Goal: Navigation & Orientation: Find specific page/section

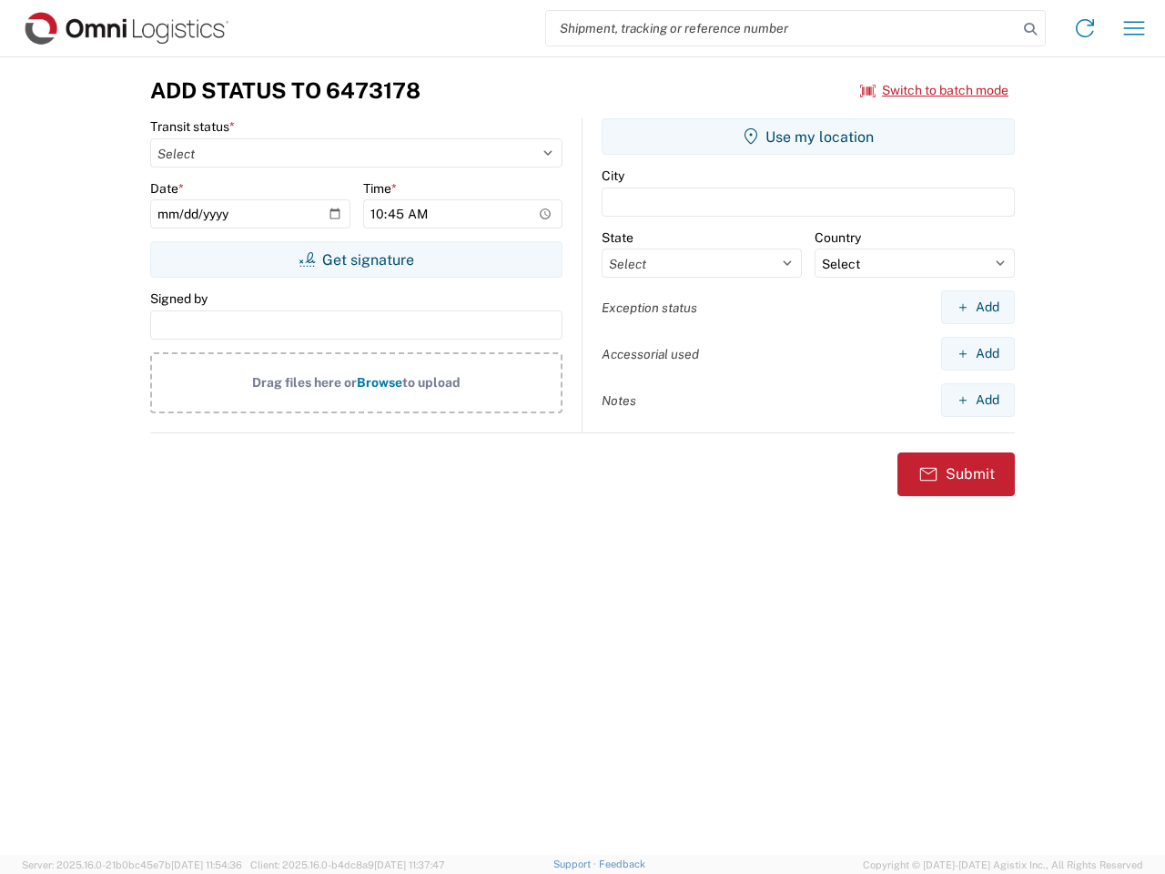
click at [782, 28] on input "search" at bounding box center [782, 28] width 472 height 35
click at [1031, 29] on icon at bounding box center [1030, 28] width 25 height 25
click at [1085, 28] on icon at bounding box center [1085, 28] width 29 height 29
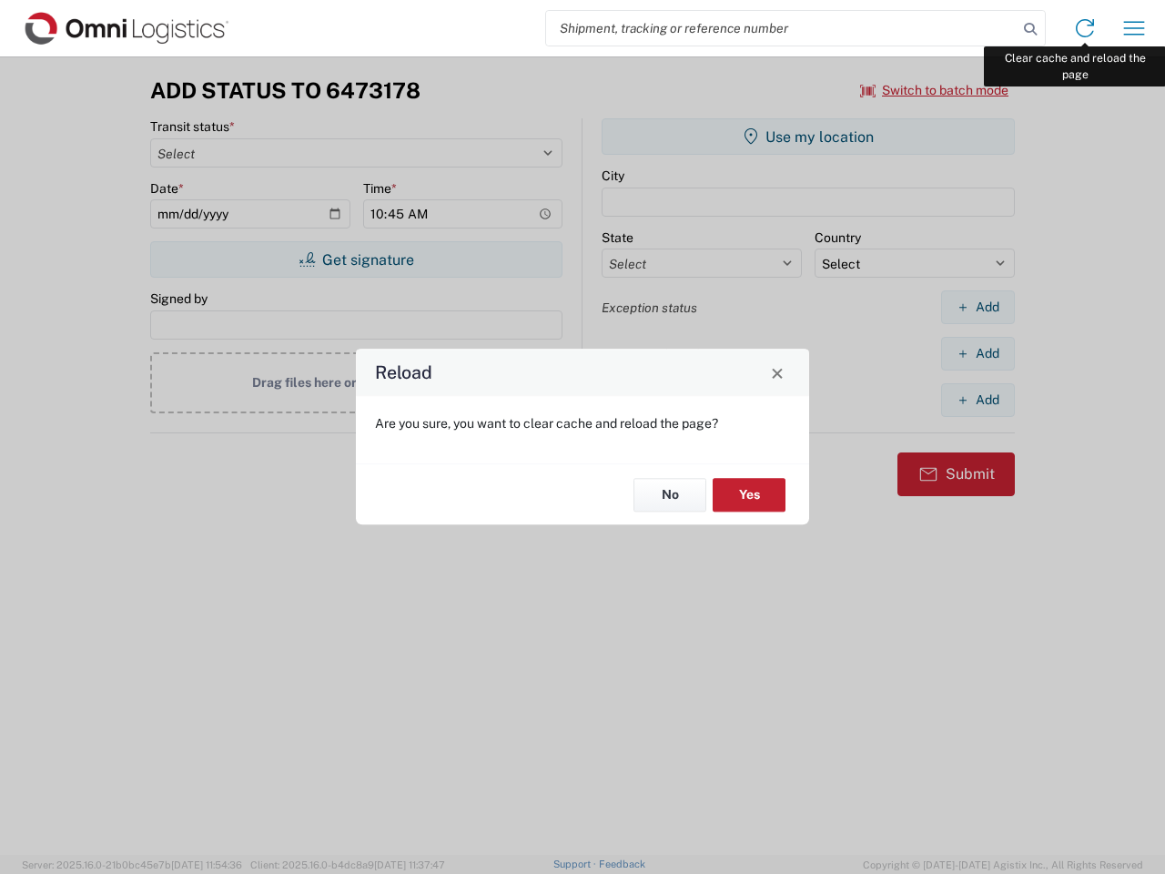
click at [1134, 28] on div "Reload Are you sure, you want to clear cache and reload the page? No Yes" at bounding box center [582, 437] width 1165 height 874
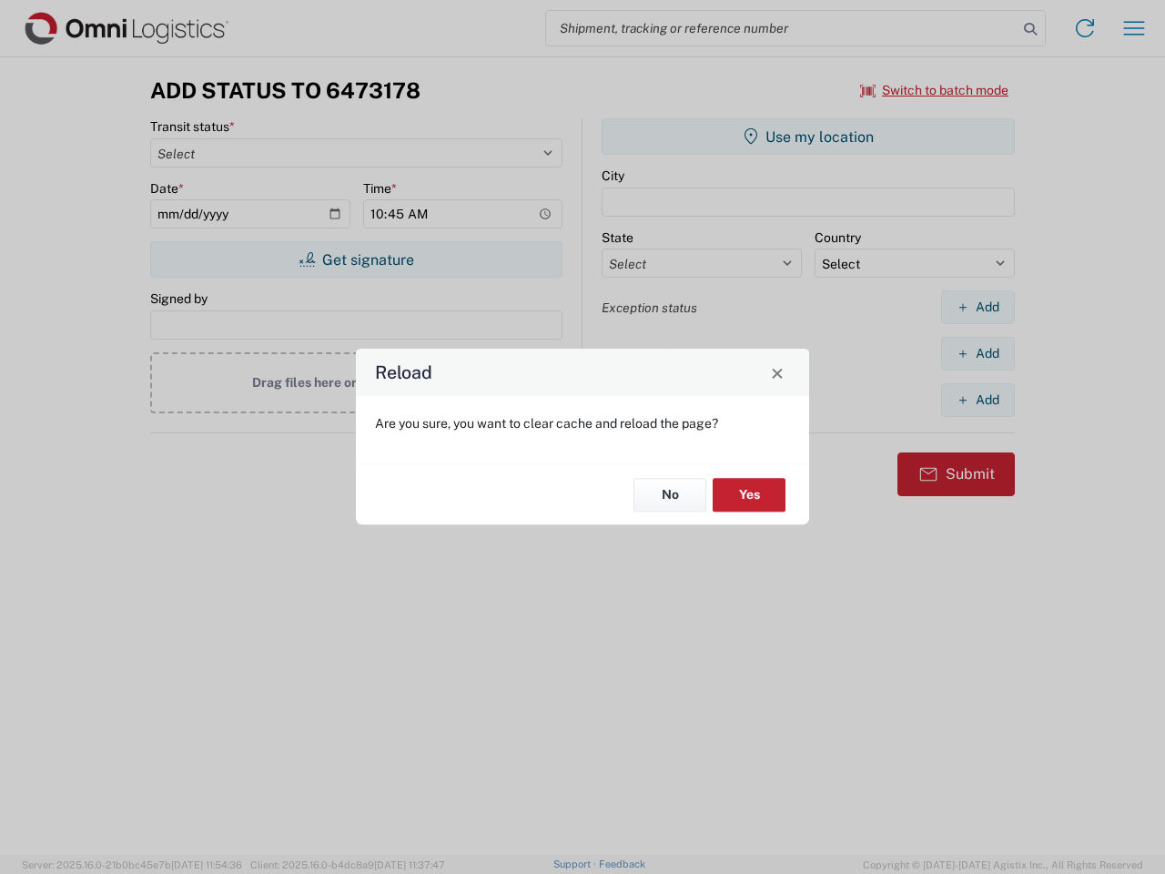
click at [935, 90] on div "Reload Are you sure, you want to clear cache and reload the page? No Yes" at bounding box center [582, 437] width 1165 height 874
click at [356, 259] on div "Reload Are you sure, you want to clear cache and reload the page? No Yes" at bounding box center [582, 437] width 1165 height 874
click at [809, 137] on div "Reload Are you sure, you want to clear cache and reload the page? No Yes" at bounding box center [582, 437] width 1165 height 874
click at [978, 307] on div "Reload Are you sure, you want to clear cache and reload the page? No Yes" at bounding box center [582, 437] width 1165 height 874
click at [978, 353] on div "Reload Are you sure, you want to clear cache and reload the page? No Yes" at bounding box center [582, 437] width 1165 height 874
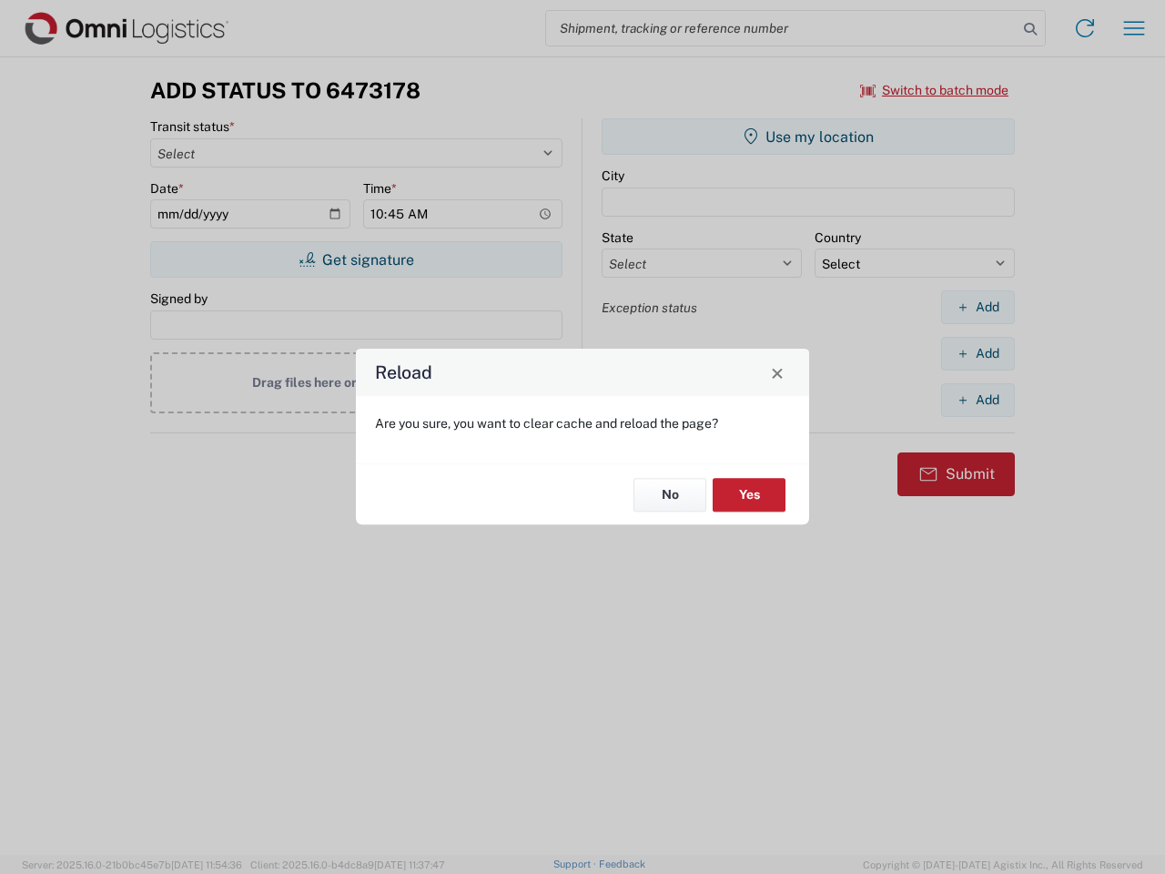
click at [978, 400] on div "Reload Are you sure, you want to clear cache and reload the page? No Yes" at bounding box center [582, 437] width 1165 height 874
